Goal: Task Accomplishment & Management: Use online tool/utility

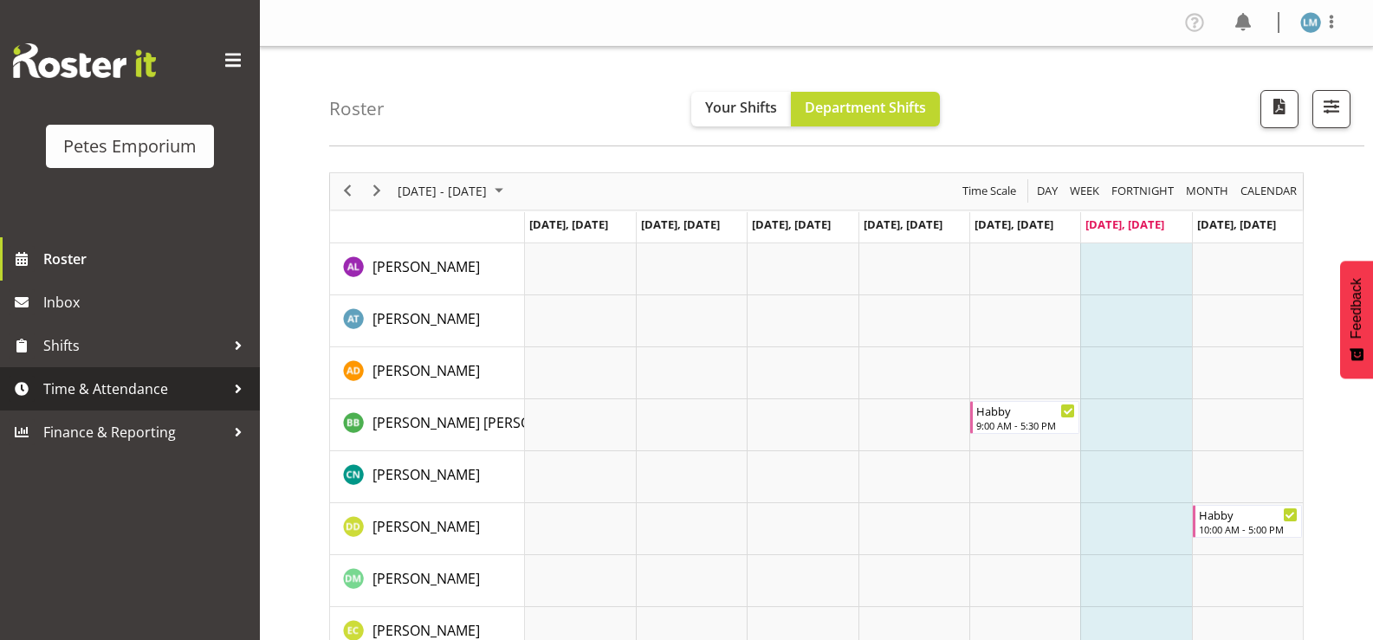
click at [232, 383] on div at bounding box center [238, 389] width 26 height 26
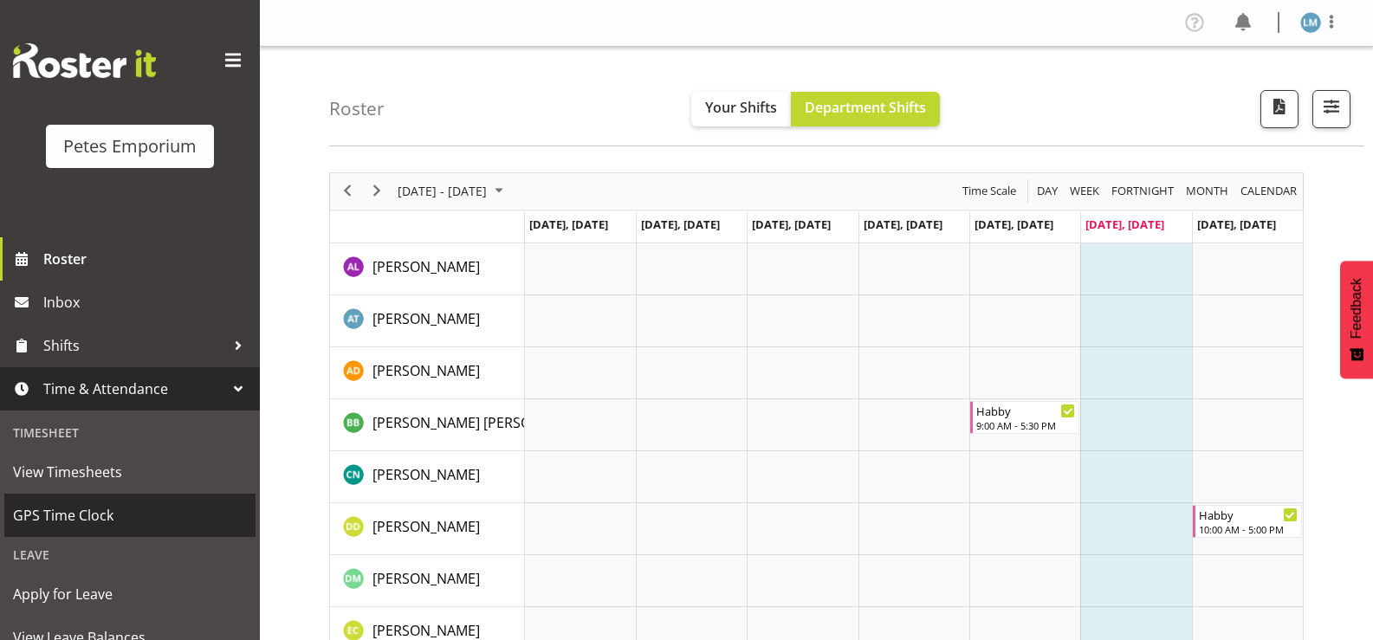
click at [129, 516] on span "GPS Time Clock" at bounding box center [130, 516] width 234 height 26
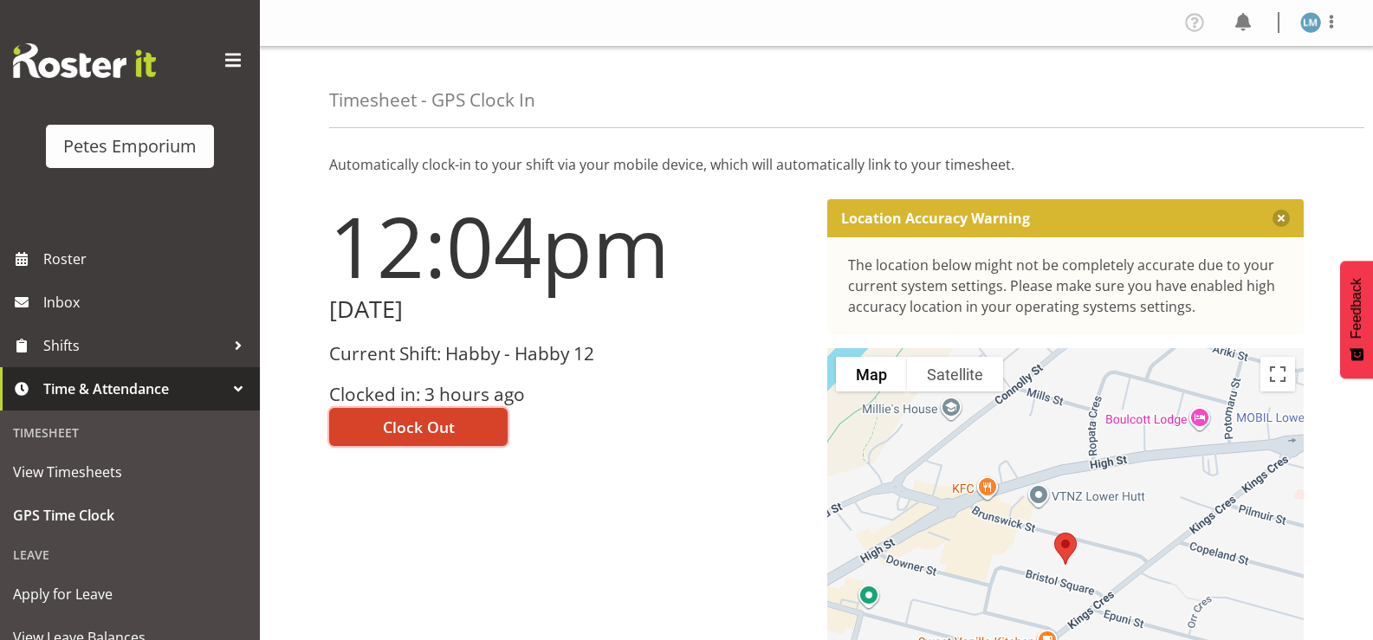
click at [402, 437] on span "Clock Out" at bounding box center [419, 427] width 72 height 23
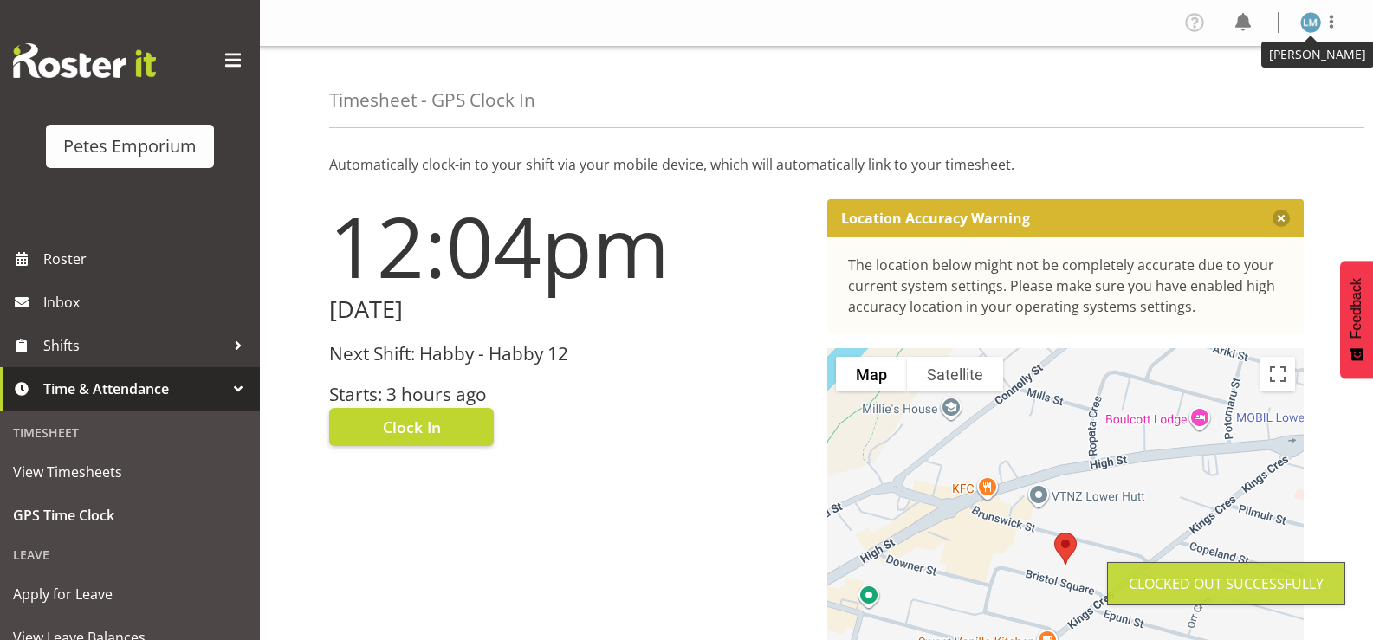
click at [1309, 23] on img at bounding box center [1311, 22] width 21 height 21
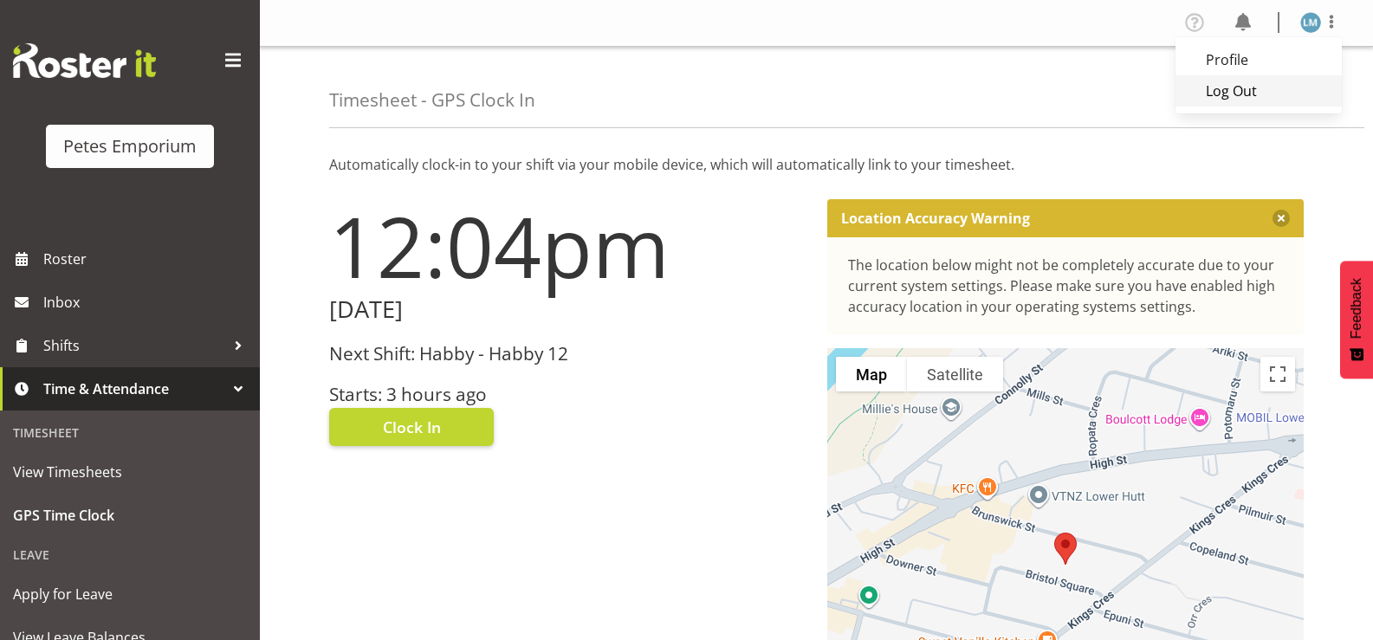
click at [1228, 94] on link "Log Out" at bounding box center [1259, 90] width 166 height 31
